Goal: Check status

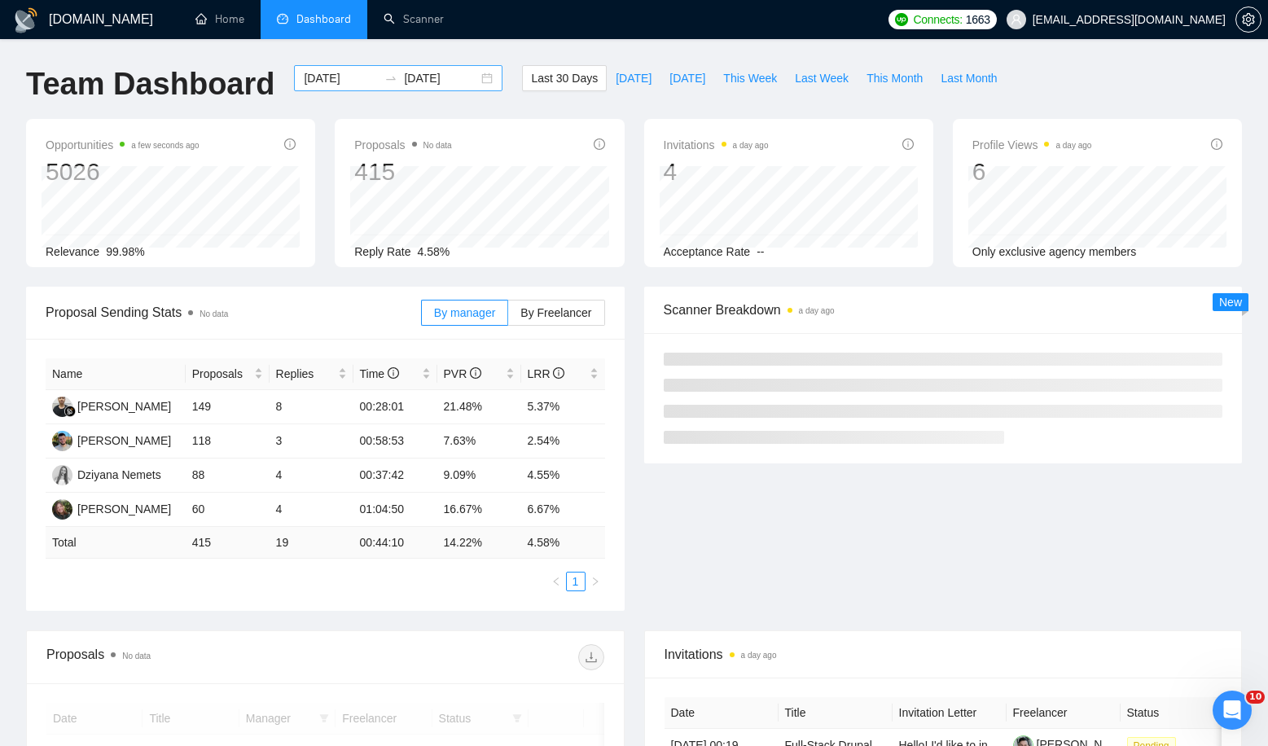
click at [343, 77] on input "[DATE]" at bounding box center [341, 78] width 74 height 18
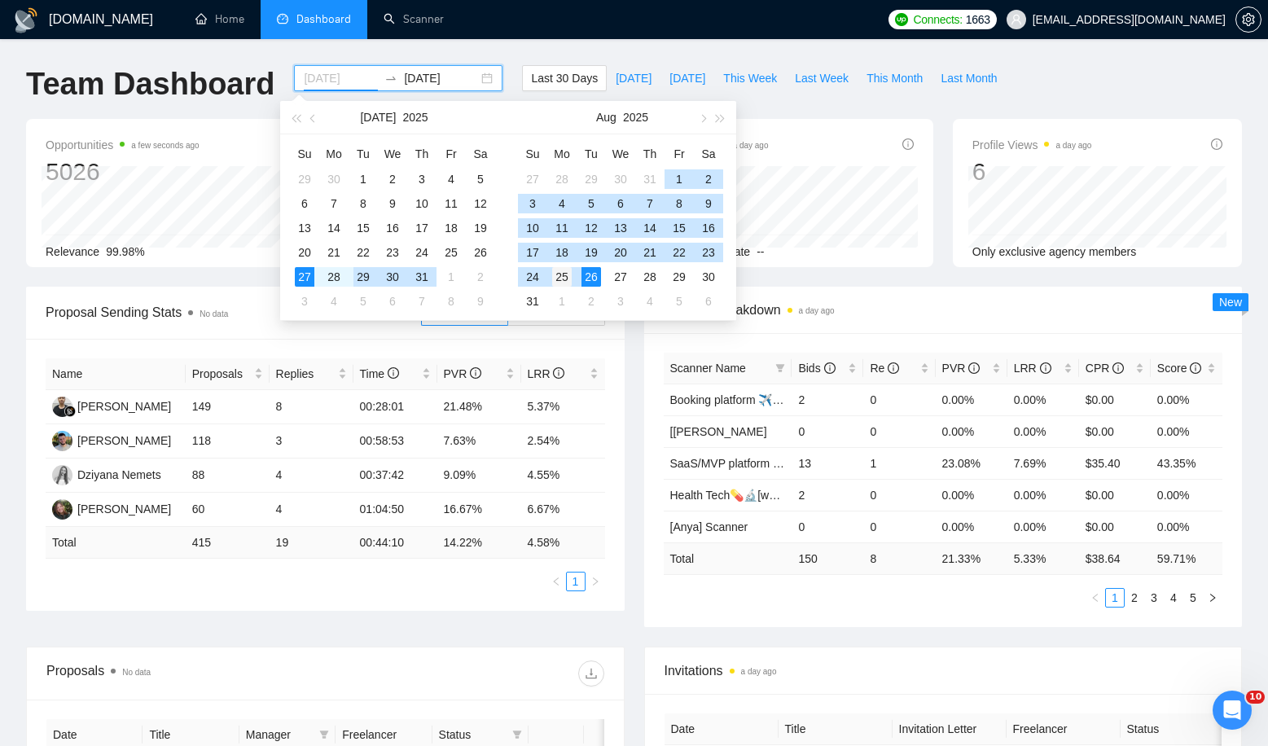
type input "[DATE]"
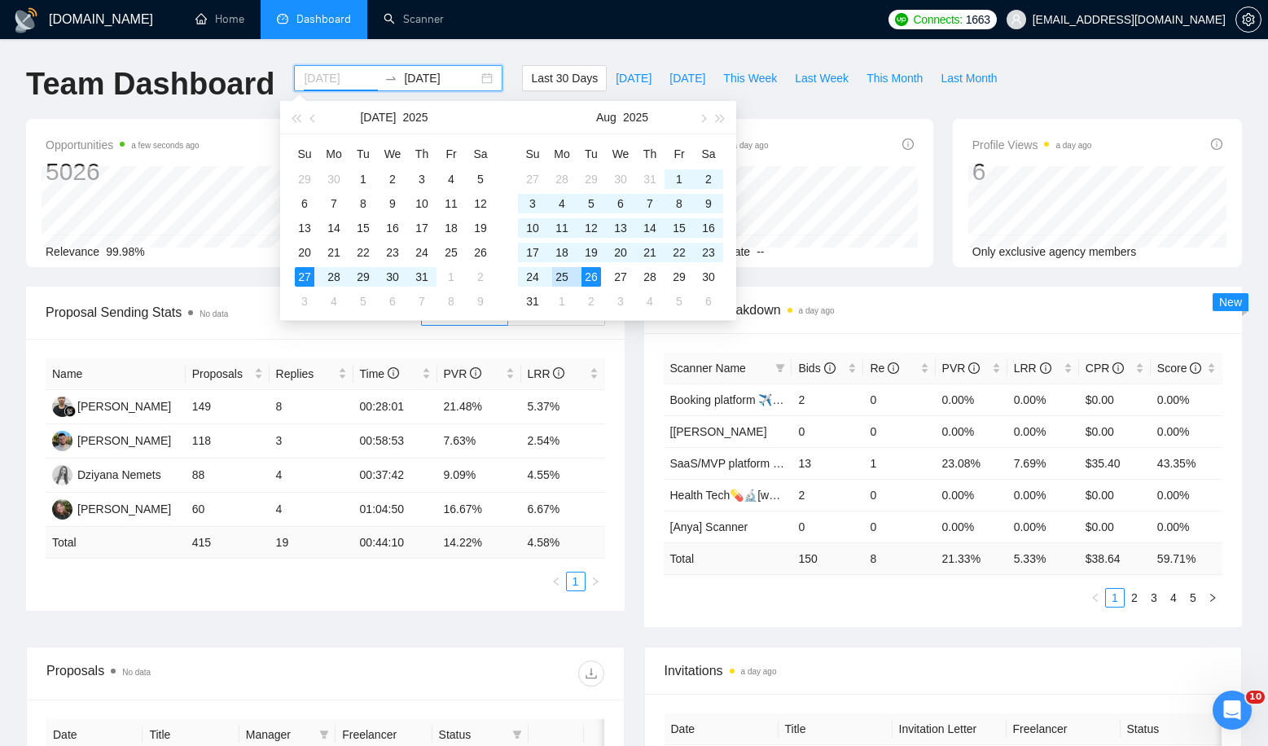
click at [563, 275] on div "25" at bounding box center [562, 277] width 20 height 20
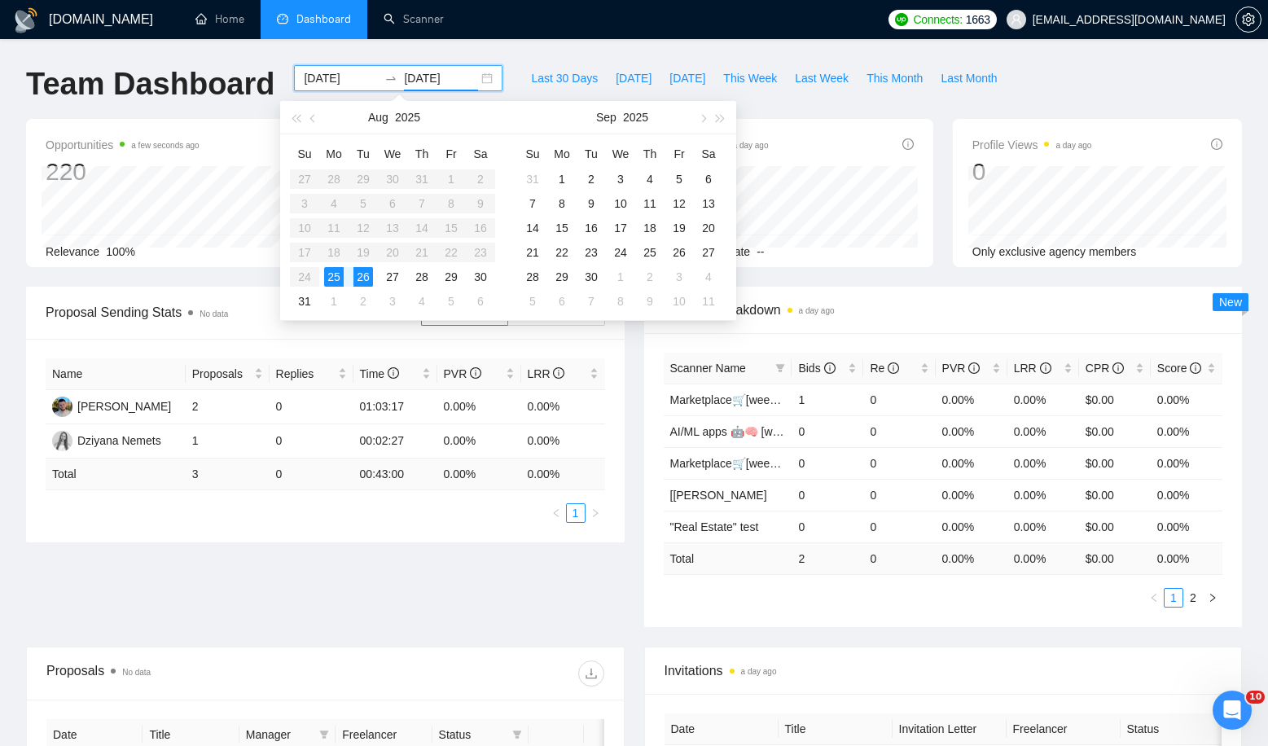
type input "[DATE]"
click at [368, 274] on div "26" at bounding box center [363, 277] width 20 height 20
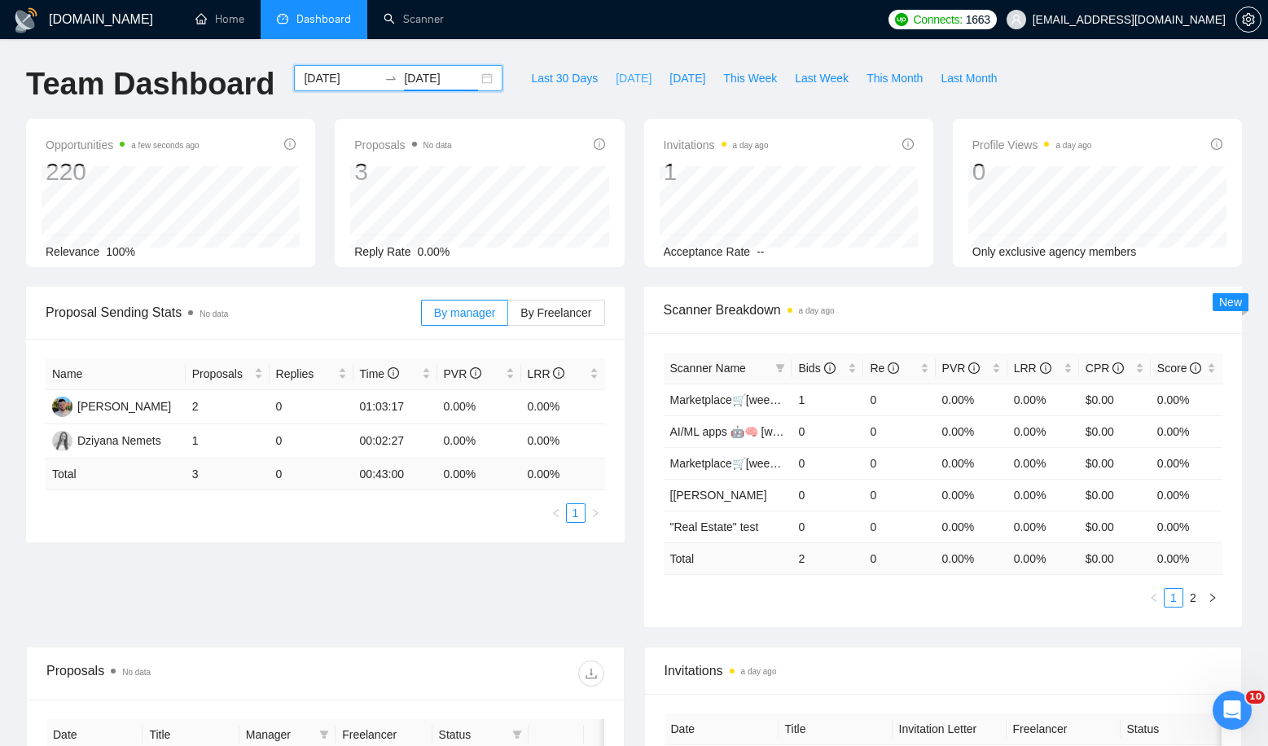
click at [622, 87] on button "[DATE]" at bounding box center [634, 78] width 54 height 26
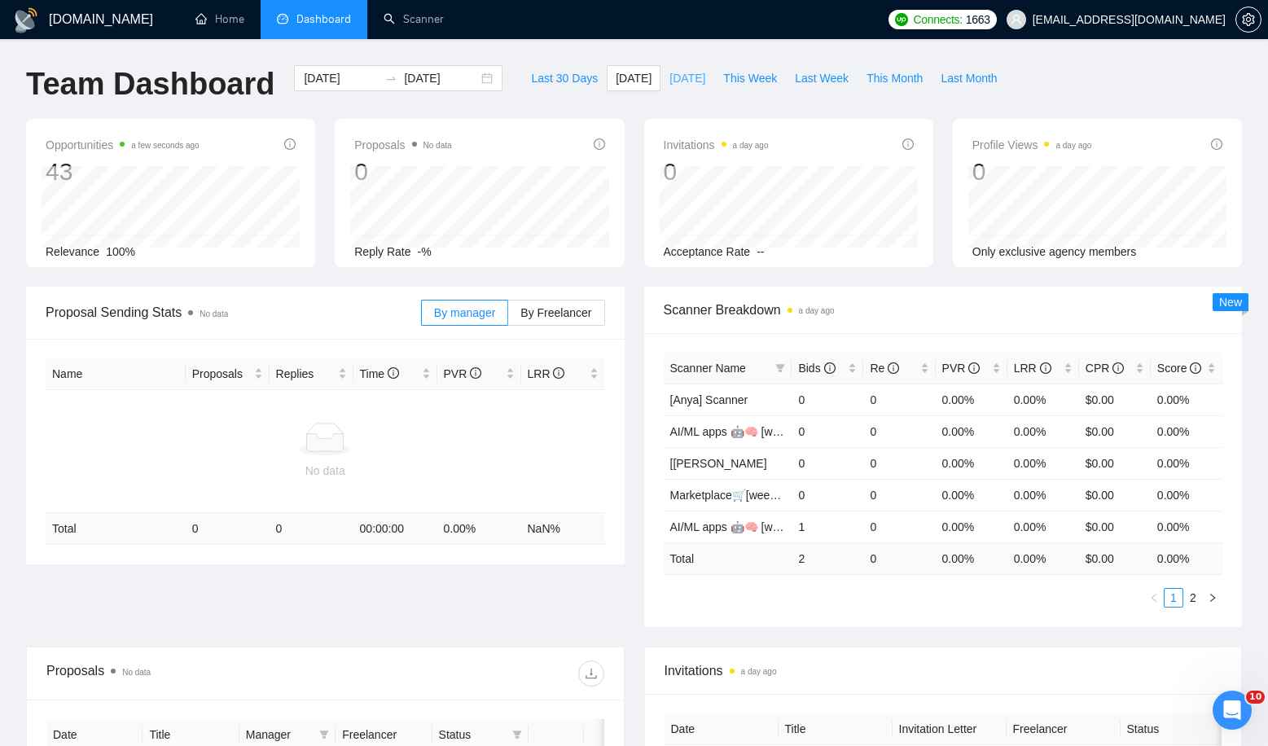
click at [669, 80] on span "[DATE]" at bounding box center [687, 78] width 36 height 18
type input "[DATE]"
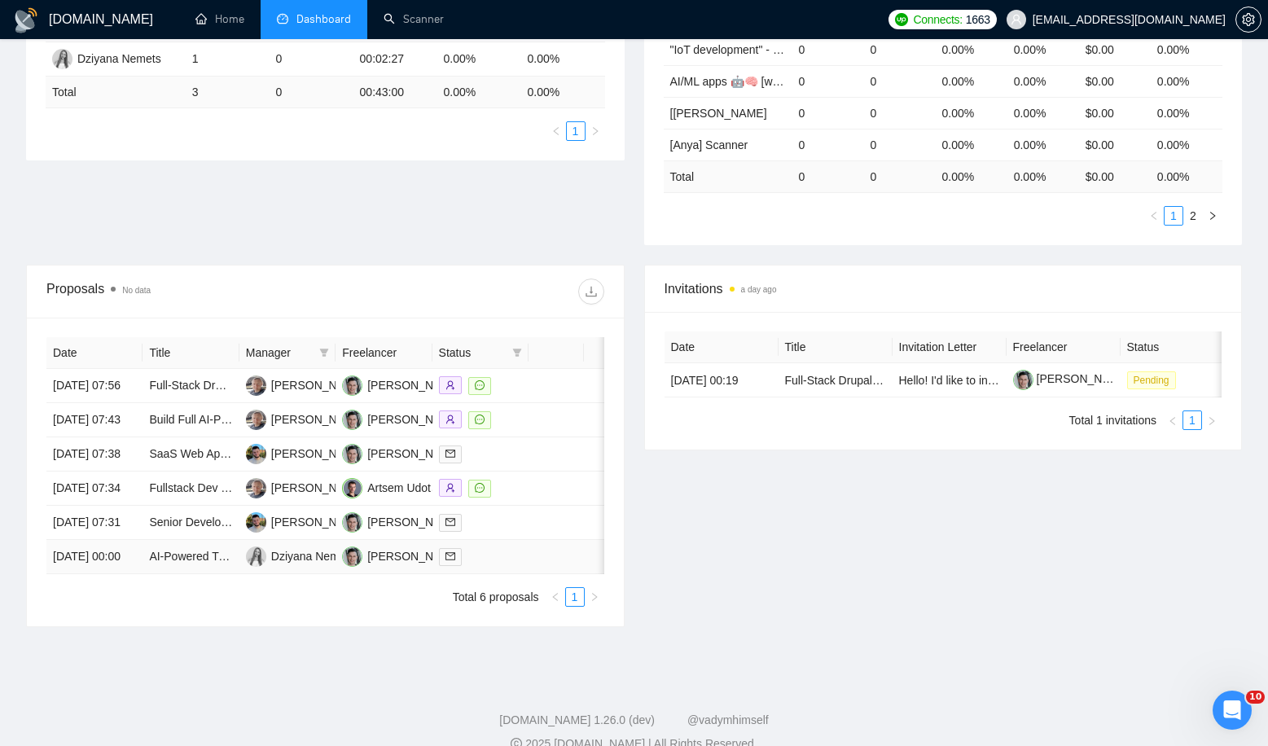
scroll to position [392, 0]
